Goal: Download file/media

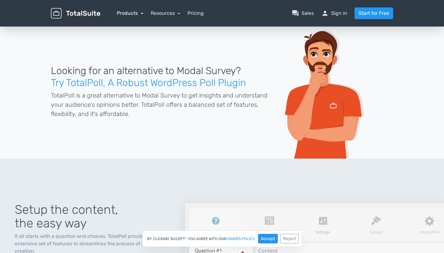
click at [122, 15] on link "Products" at bounding box center [130, 13] width 27 height 6
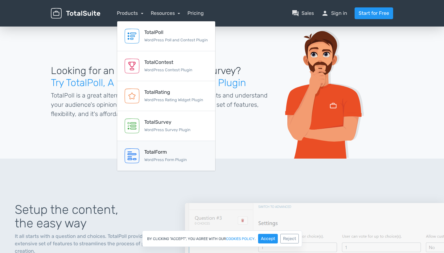
click at [162, 155] on div "TotalForm" at bounding box center [165, 151] width 43 height 7
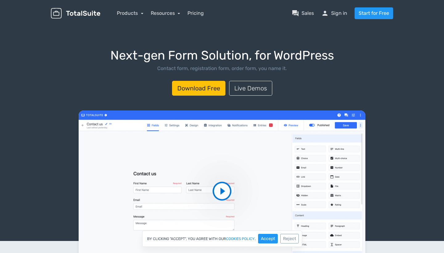
click at [221, 196] on video at bounding box center [222, 190] width 287 height 161
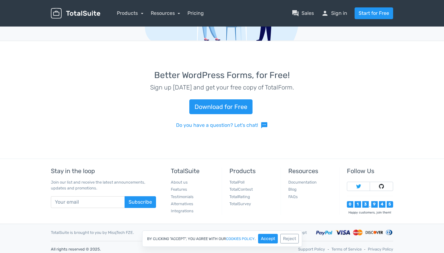
scroll to position [1479, 0]
click at [229, 103] on link "Download for Free" at bounding box center [220, 107] width 63 height 15
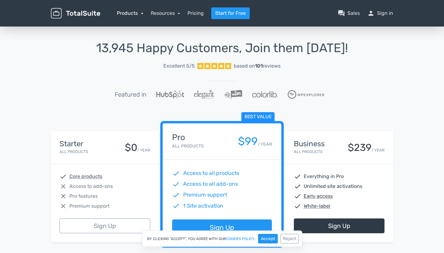
click at [135, 14] on link "Products" at bounding box center [130, 13] width 27 height 6
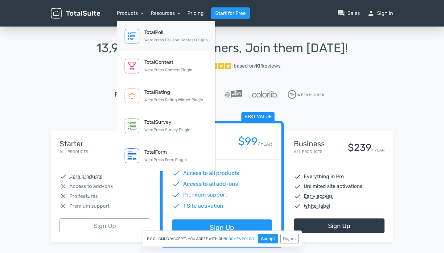
click at [162, 30] on div "TotalPoll" at bounding box center [176, 32] width 64 height 7
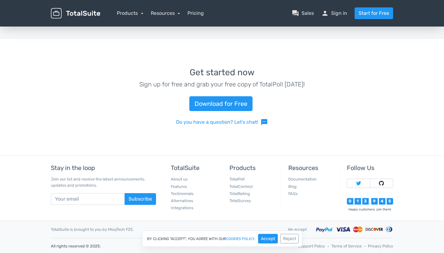
scroll to position [1391, 0]
